Goal: Find contact information: Find contact information

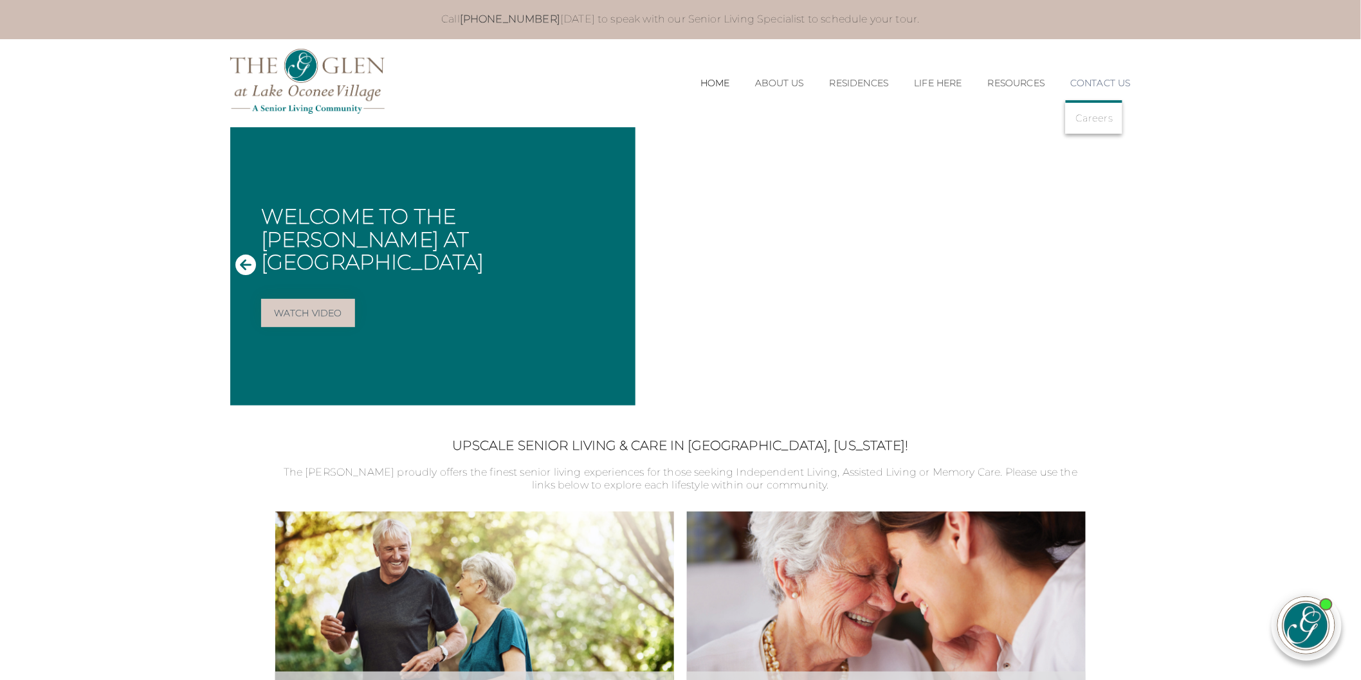
click at [1081, 75] on li "Contact Us Careers" at bounding box center [1093, 83] width 73 height 37
click at [1082, 78] on link "Contact Us" at bounding box center [1100, 83] width 60 height 11
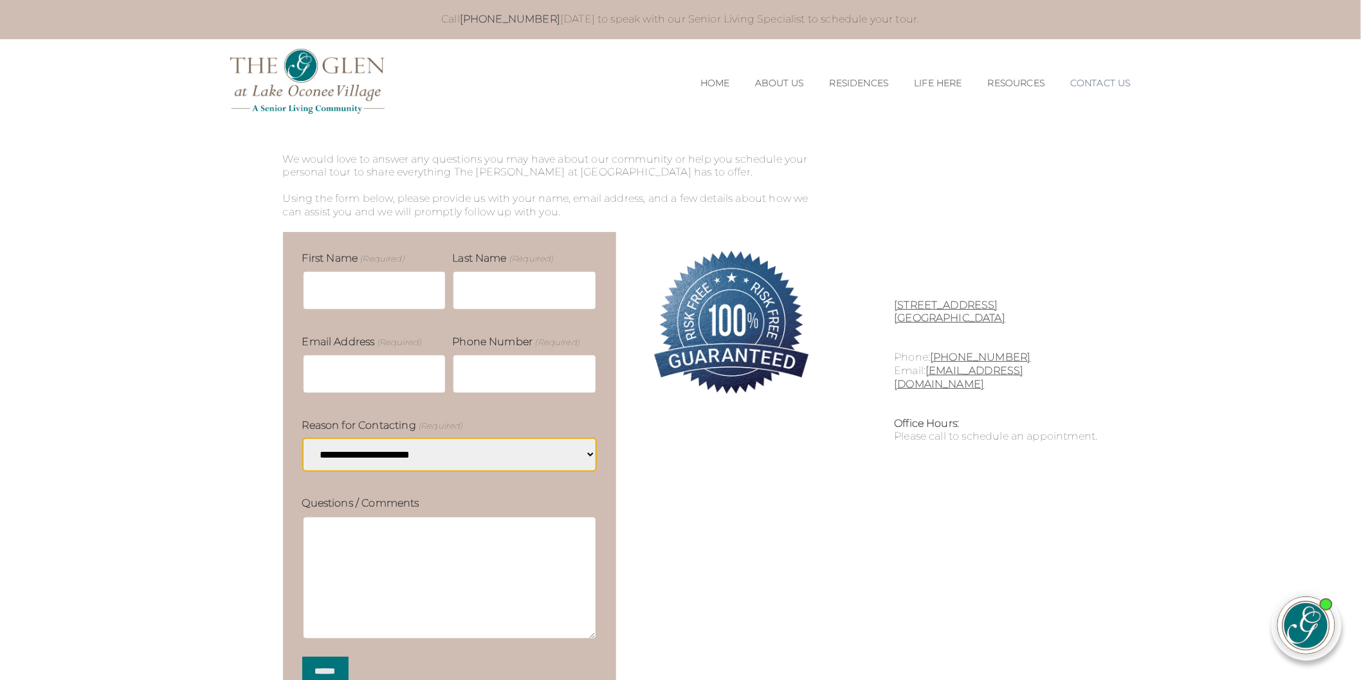
click at [1100, 80] on link "Contact Us" at bounding box center [1100, 83] width 60 height 11
click at [940, 370] on link "[EMAIL_ADDRESS][DOMAIN_NAME]" at bounding box center [959, 378] width 129 height 26
